Goal: Transaction & Acquisition: Book appointment/travel/reservation

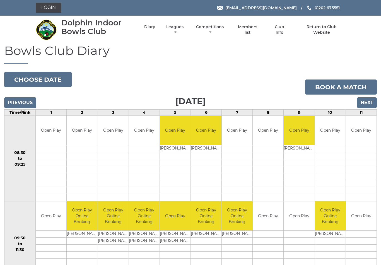
scroll to position [463, 0]
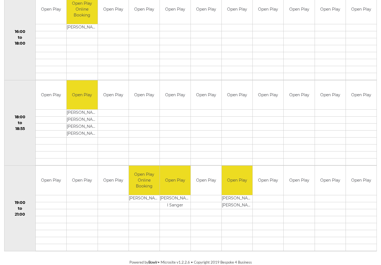
click at [338, 48] on td at bounding box center [330, 48] width 31 height 7
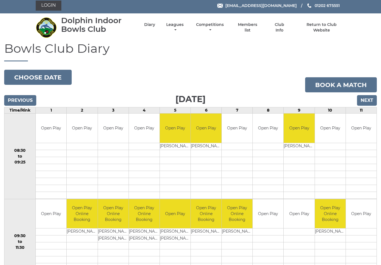
scroll to position [0, 0]
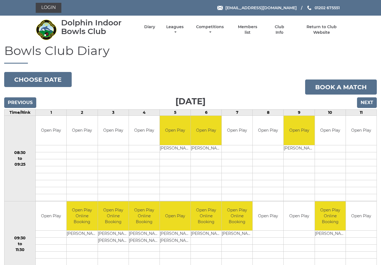
click at [50, 8] on link "Login" at bounding box center [49, 8] width 26 height 10
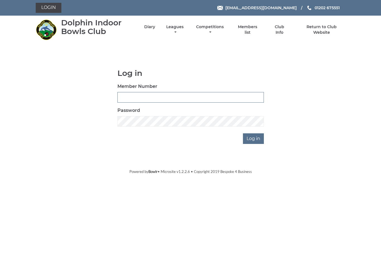
type input "4024"
click at [254, 138] on input "Log in" at bounding box center [253, 138] width 21 height 11
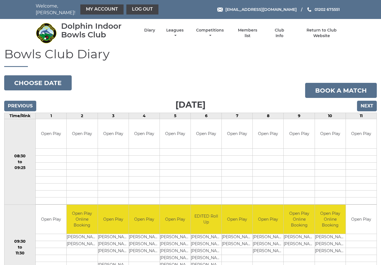
click at [367, 104] on input "Next" at bounding box center [367, 106] width 20 height 11
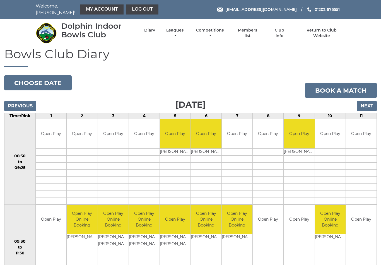
click at [343, 87] on link "Book a match" at bounding box center [341, 90] width 72 height 15
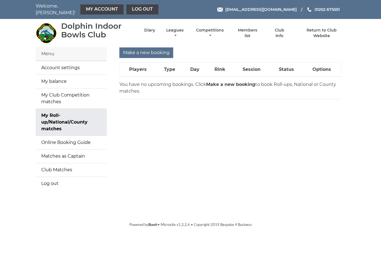
click at [219, 83] on strong "Make a new booking" at bounding box center [230, 84] width 49 height 5
click at [215, 82] on strong "Make a new booking" at bounding box center [230, 84] width 49 height 5
click at [142, 50] on input "Make a new booking" at bounding box center [146, 52] width 54 height 11
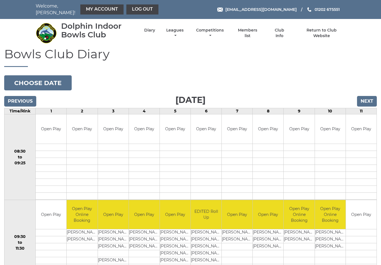
click at [369, 96] on input "Next" at bounding box center [367, 101] width 20 height 11
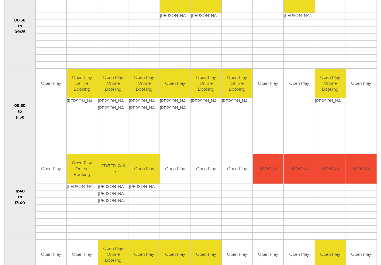
scroll to position [131, 0]
click at [0, 0] on link "Book slot" at bounding box center [0, 0] width 0 height 0
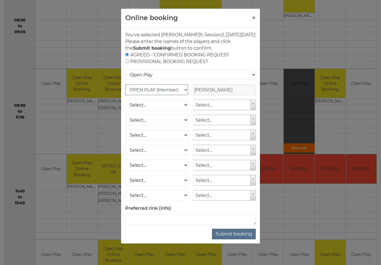
click at [183, 95] on select "OPEN PLAY (Member) SPOONS (Member) 16 - 30 Club (Member) National County (Membe…" at bounding box center [156, 89] width 63 height 11
click at [236, 239] on button "Submit booking" at bounding box center [234, 234] width 44 height 11
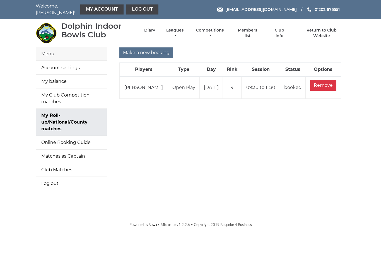
click at [155, 30] on link "Diary" at bounding box center [149, 30] width 11 height 5
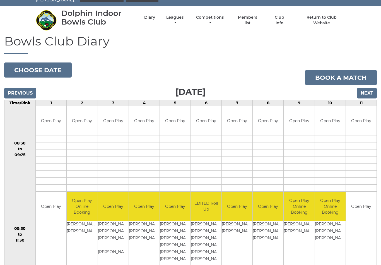
scroll to position [13, 0]
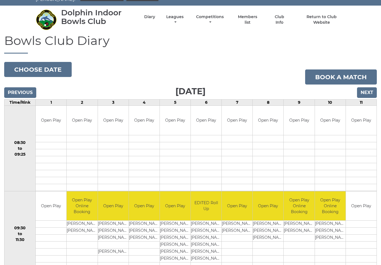
click at [368, 90] on input "Next" at bounding box center [367, 93] width 20 height 11
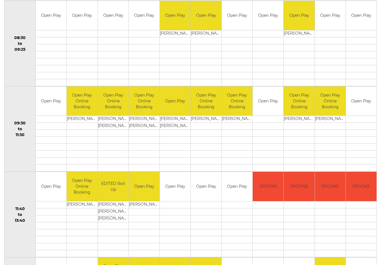
scroll to position [110, 0]
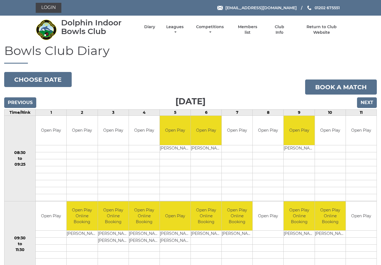
scroll to position [130, 0]
